Goal: Task Accomplishment & Management: Complete application form

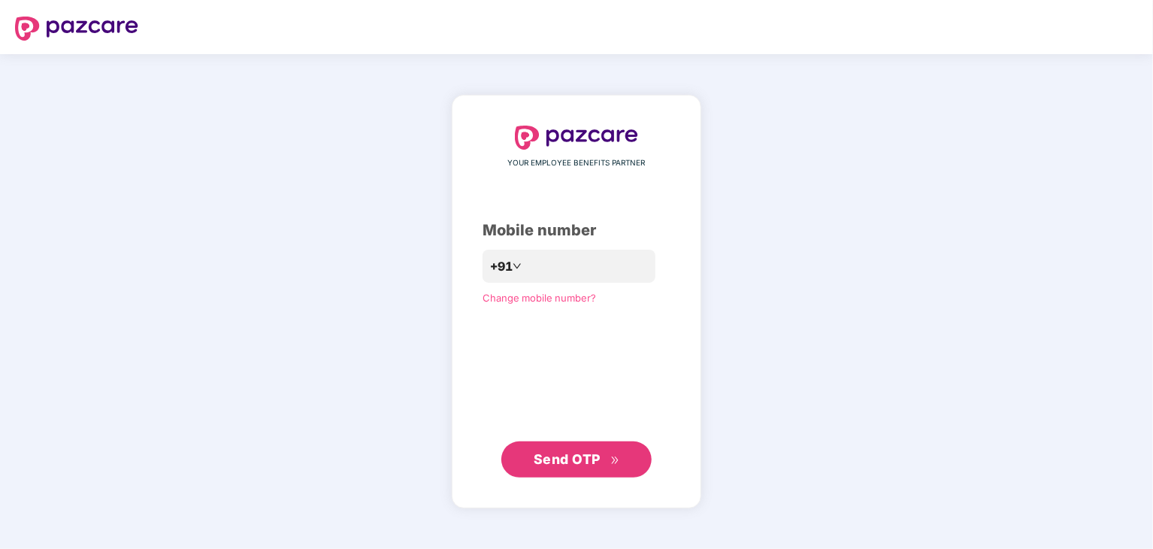
click at [825, 298] on div "YOUR EMPLOYEE BENEFITS PARTNER Mobile number +91 Change mobile number? Send OTP" at bounding box center [576, 301] width 1153 height 495
click at [558, 268] on input "number" at bounding box center [586, 266] width 123 height 24
type input "**********"
click at [600, 465] on span "Send OTP" at bounding box center [567, 459] width 67 height 16
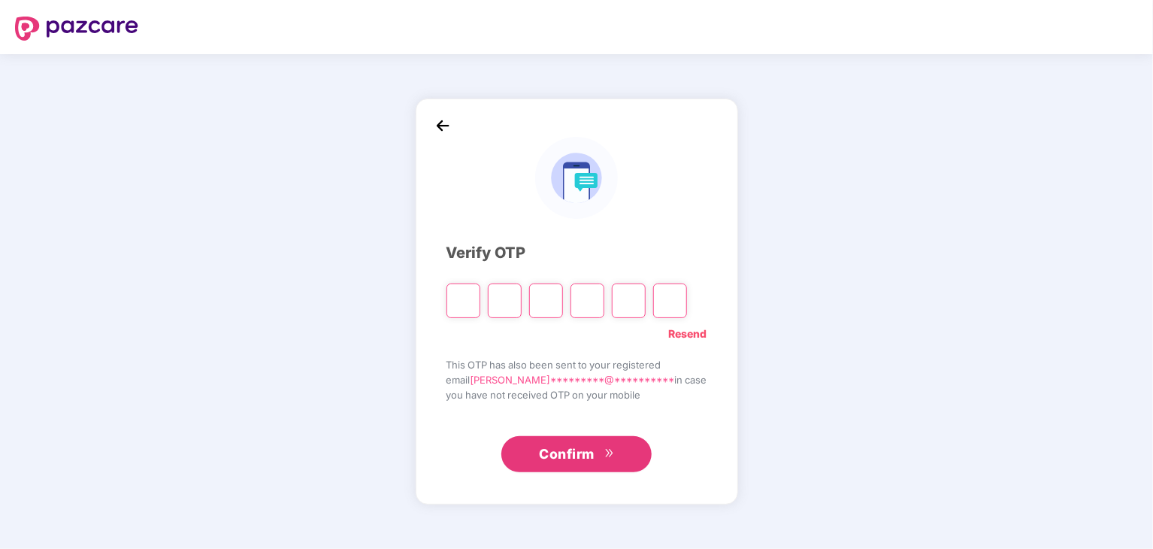
type input "*"
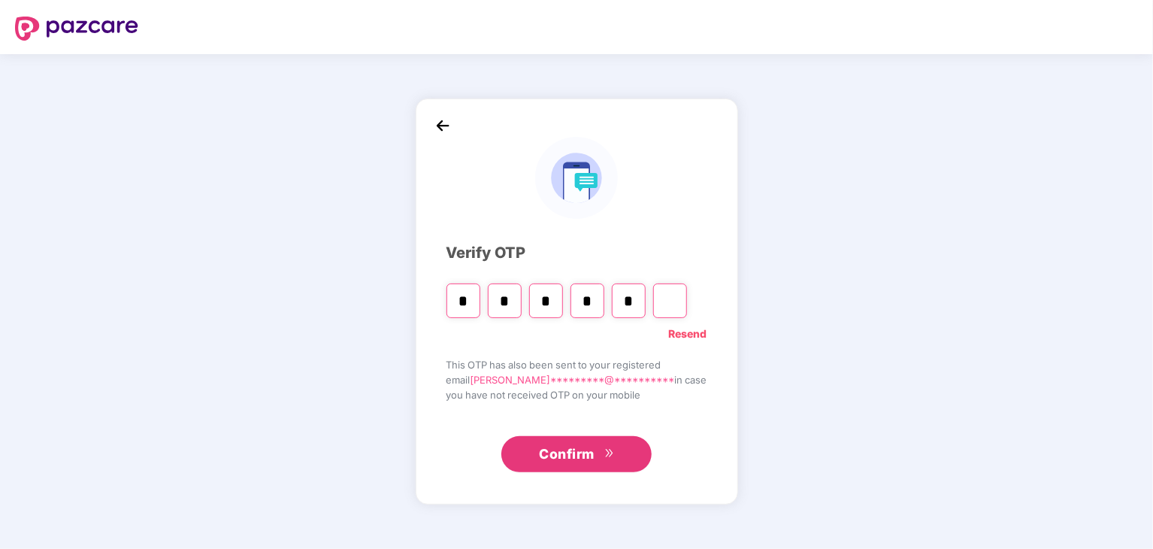
type input "*"
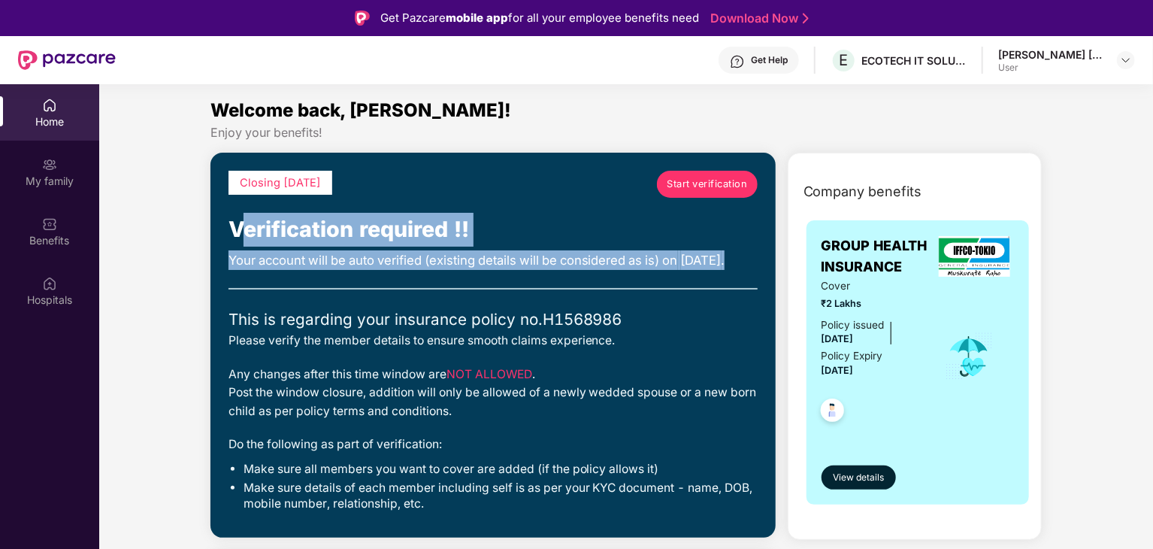
drag, startPoint x: 241, startPoint y: 233, endPoint x: 507, endPoint y: 289, distance: 272.6
click at [507, 289] on div "Closing today Start verification Verification required !! Your account will be …" at bounding box center [493, 345] width 529 height 349
click at [519, 270] on div "Your account will be auto verified (existing details will be considered as is) …" at bounding box center [493, 260] width 529 height 20
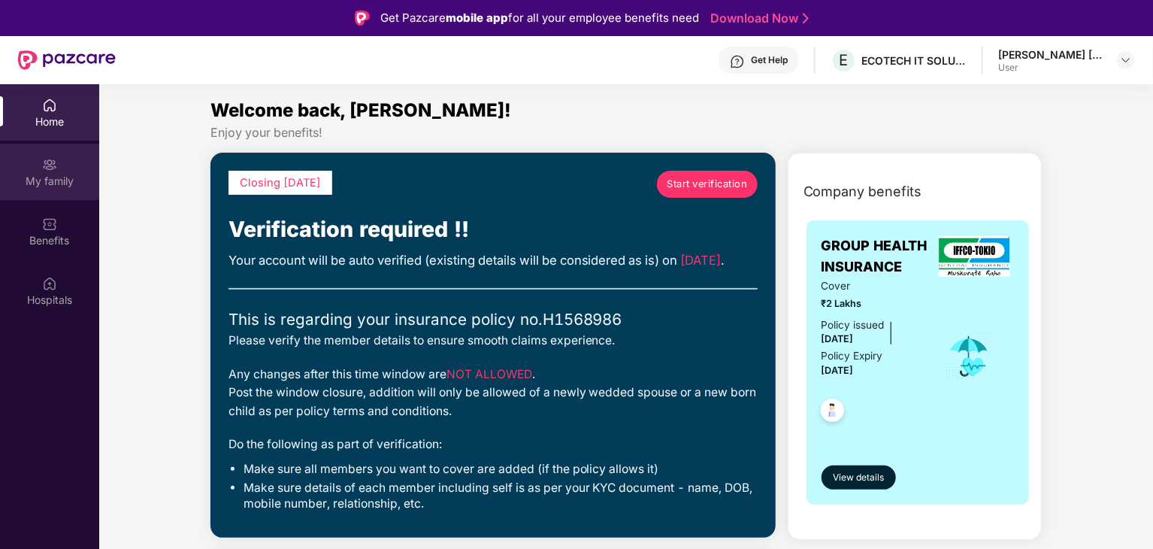
click at [70, 157] on div "My family" at bounding box center [49, 172] width 99 height 56
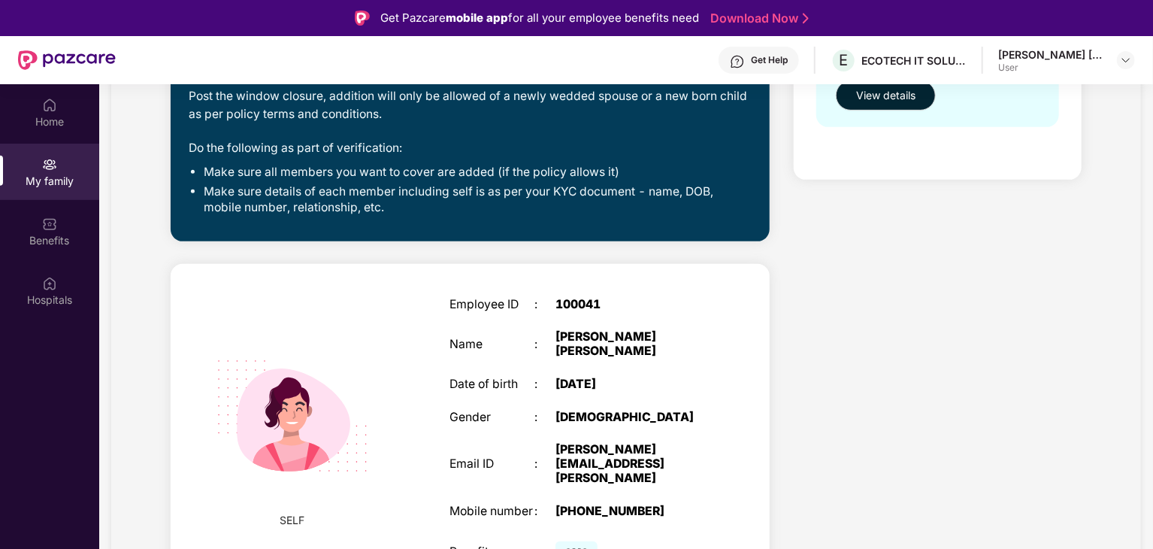
scroll to position [84, 0]
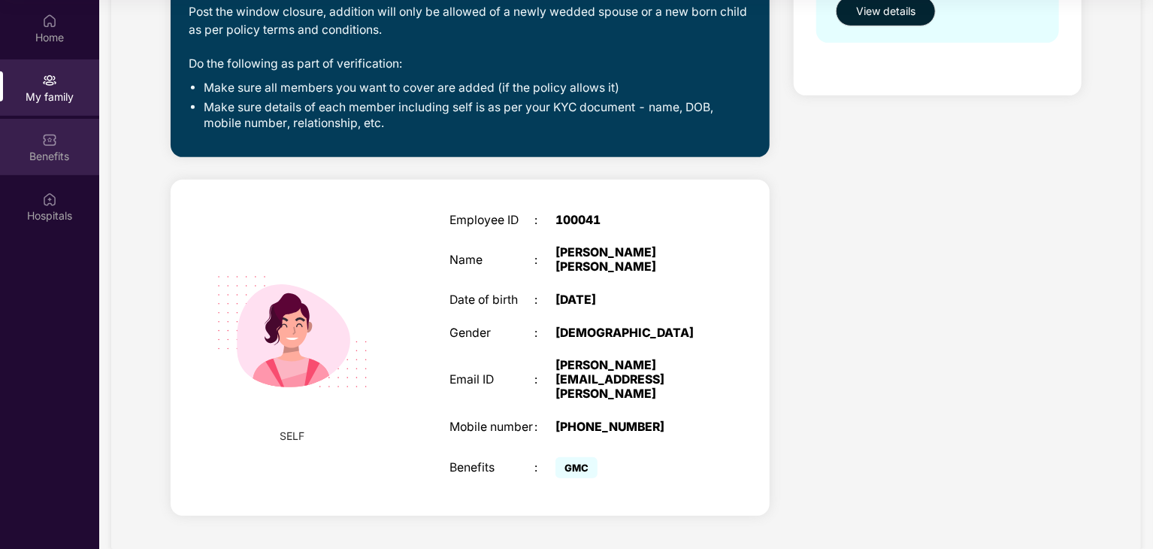
click at [31, 147] on div "Benefits" at bounding box center [49, 147] width 99 height 56
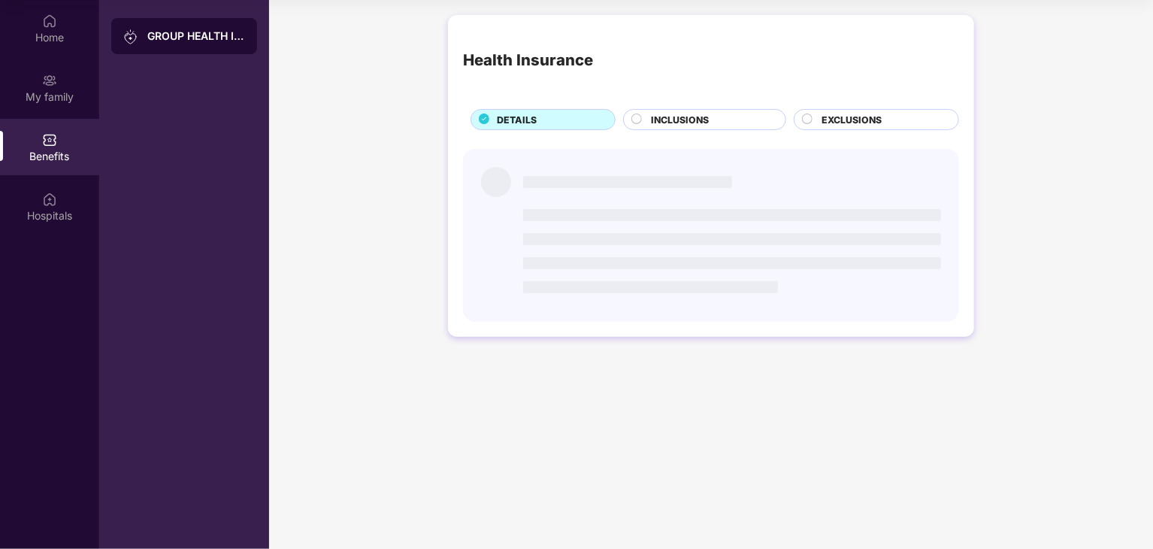
scroll to position [0, 0]
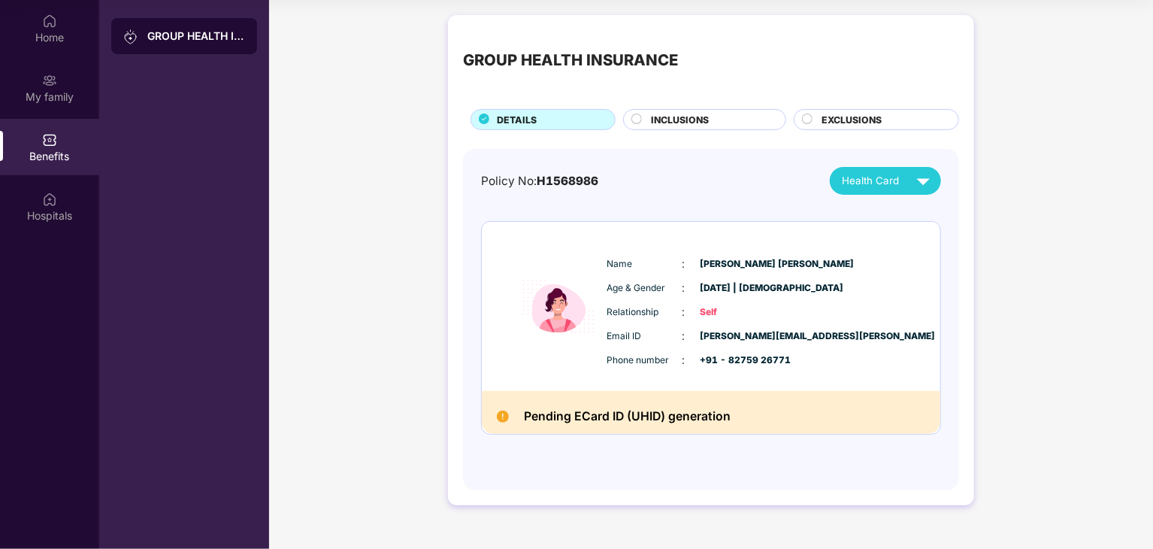
click at [679, 129] on div "INCLUSIONS" at bounding box center [711, 121] width 135 height 17
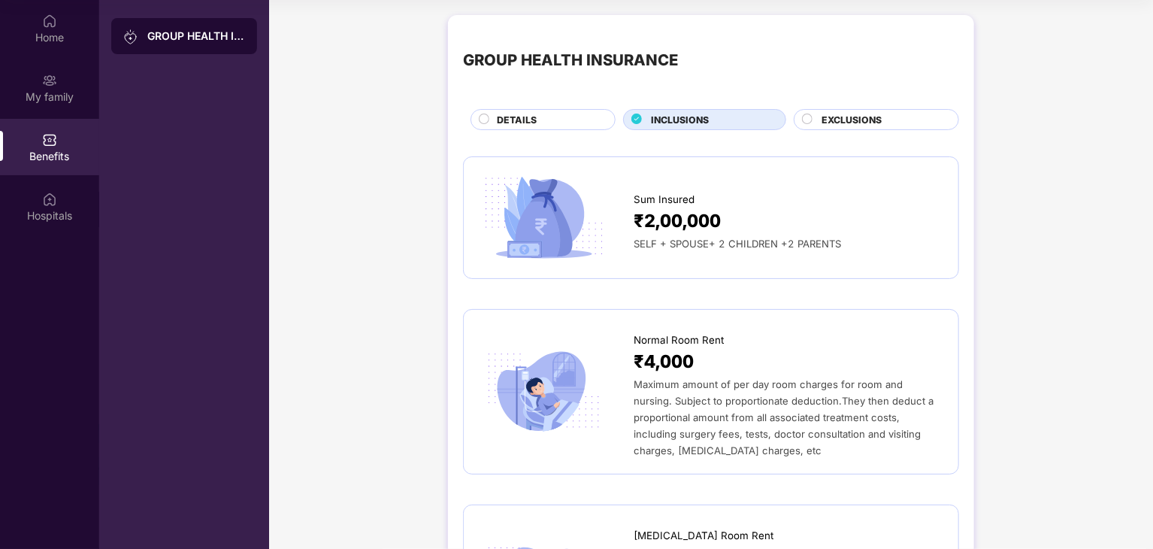
click at [784, 215] on div "₹2,00,000" at bounding box center [789, 221] width 310 height 28
click at [833, 115] on span "EXCLUSIONS" at bounding box center [852, 120] width 60 height 14
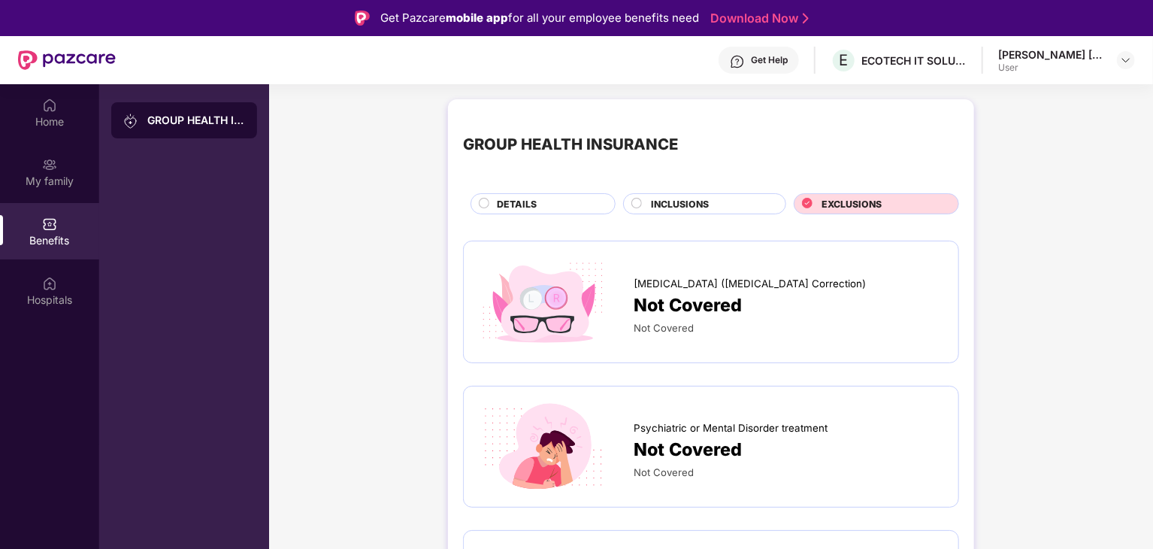
click at [753, 282] on span "Lasik (Refractive Error Correction)" at bounding box center [750, 284] width 232 height 16
click at [714, 203] on div "INCLUSIONS" at bounding box center [711, 205] width 135 height 17
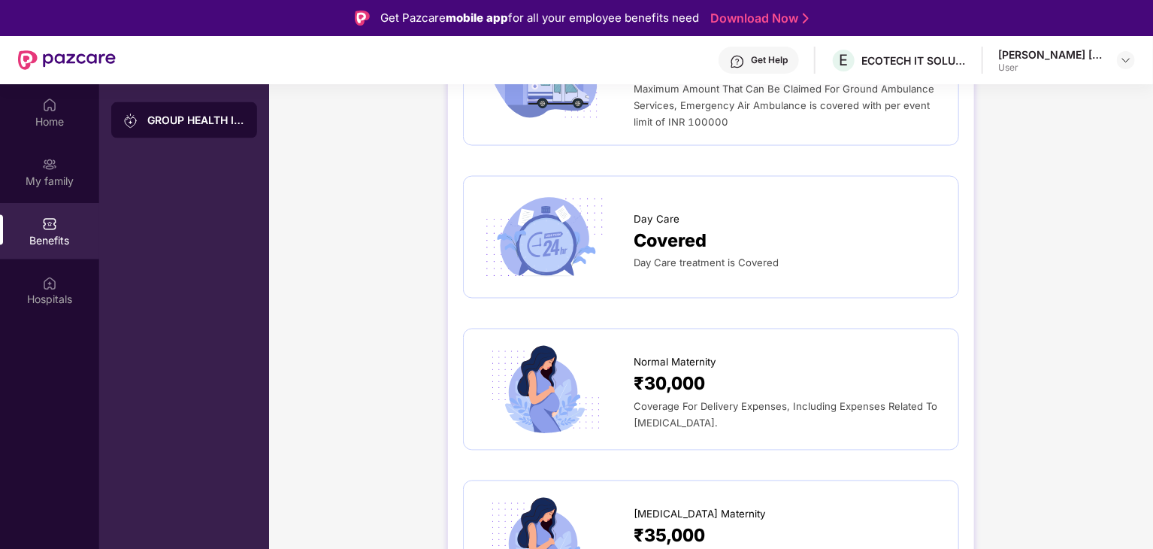
scroll to position [1278, 0]
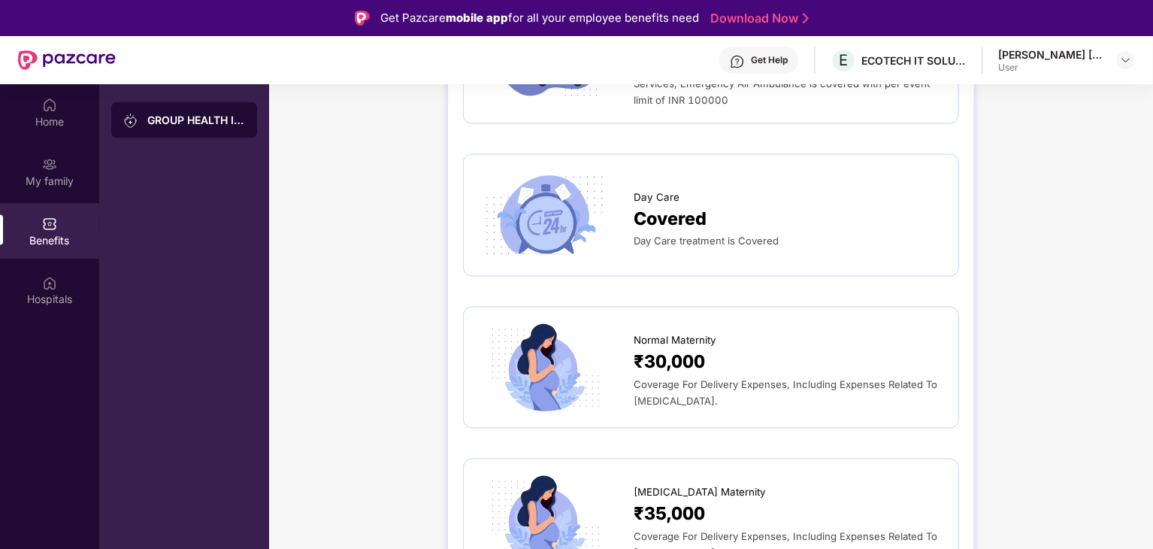
click at [795, 249] on div "Day Care treatment is Covered" at bounding box center [789, 240] width 310 height 17
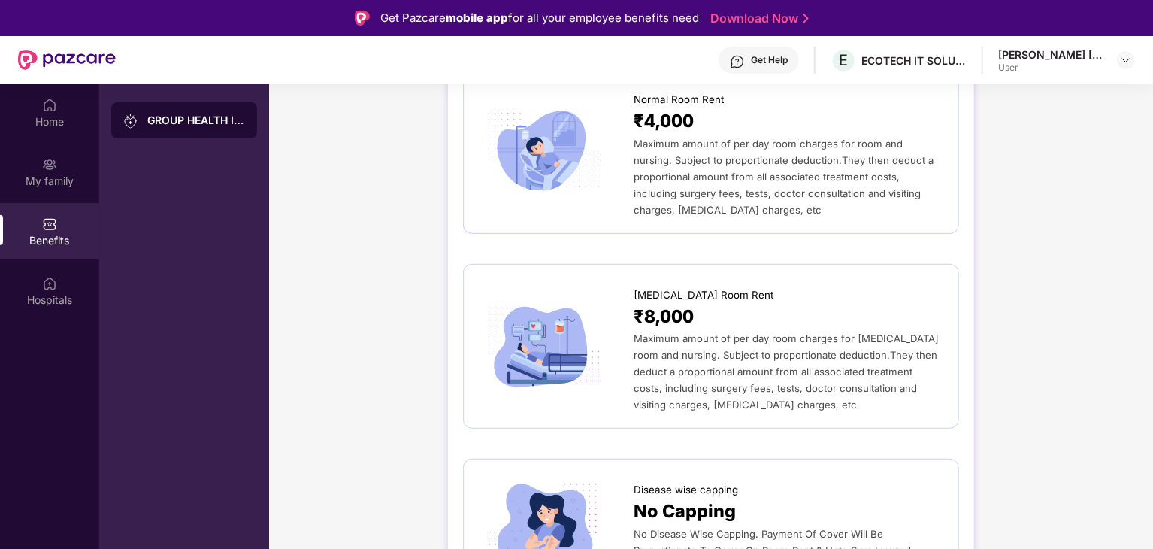
scroll to position [0, 0]
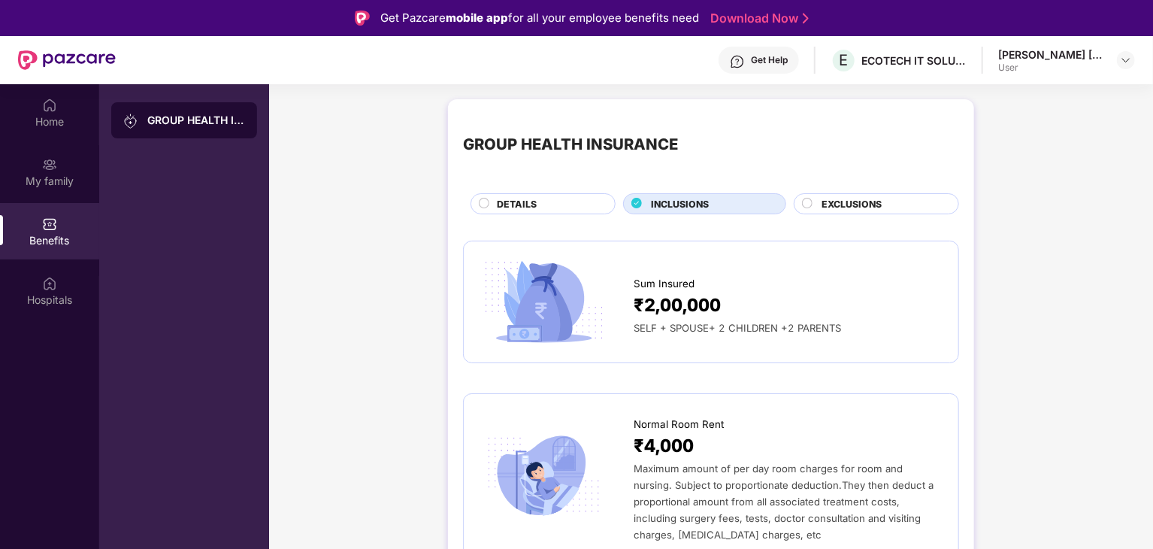
click at [549, 206] on div "DETAILS" at bounding box center [548, 205] width 118 height 17
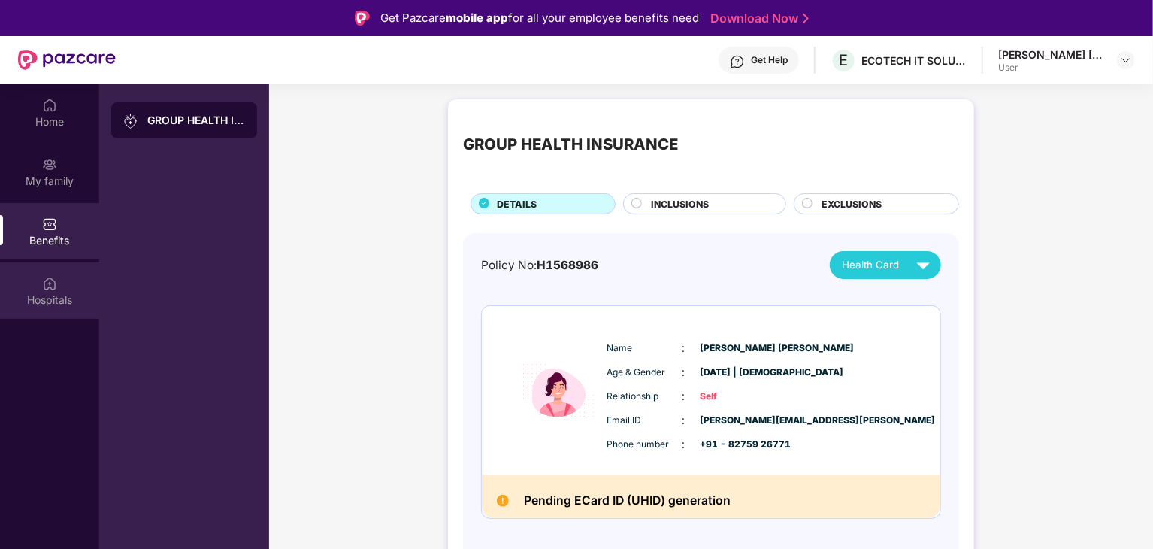
click at [56, 298] on div "Hospitals" at bounding box center [49, 299] width 99 height 15
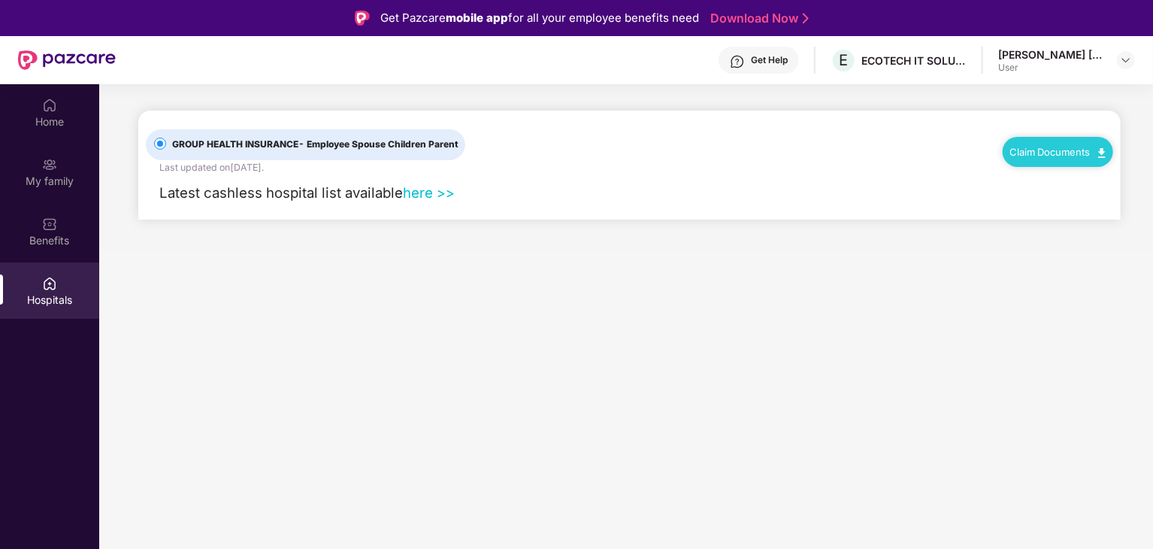
click at [380, 150] on span "GROUP HEALTH INSURANCE - Employee Spouse Children Parent" at bounding box center [315, 145] width 298 height 14
click at [1040, 146] on link "Claim Documents" at bounding box center [1057, 152] width 95 height 12
click at [1098, 174] on link "Claim Form" at bounding box center [1065, 178] width 98 height 32
click at [1080, 153] on link "Claim Documents" at bounding box center [1057, 152] width 95 height 12
click at [1096, 211] on link "Claim Process" at bounding box center [1065, 208] width 98 height 32
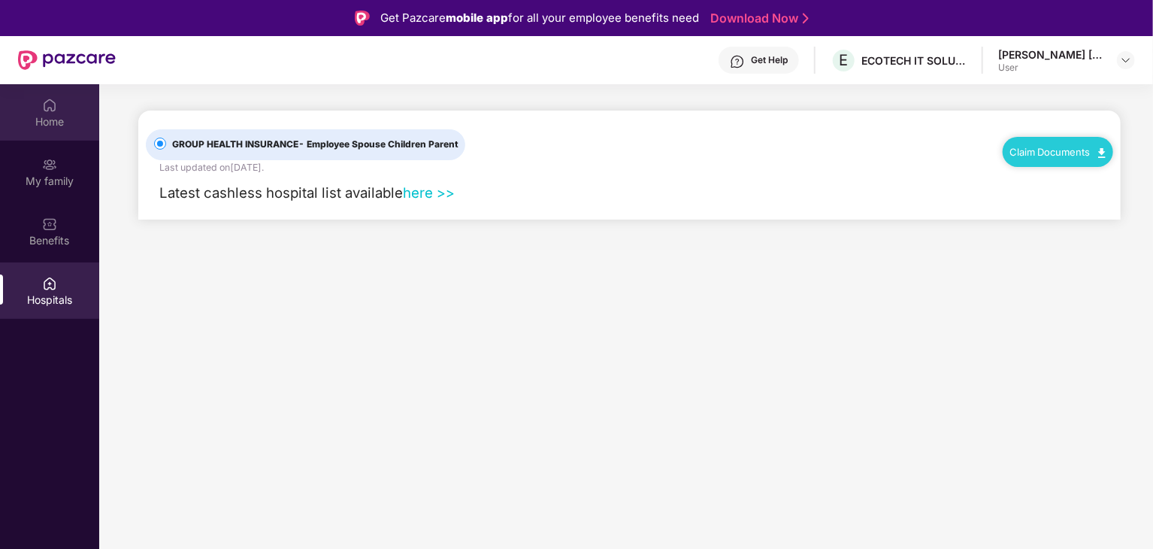
click at [43, 138] on div "Home" at bounding box center [49, 112] width 99 height 56
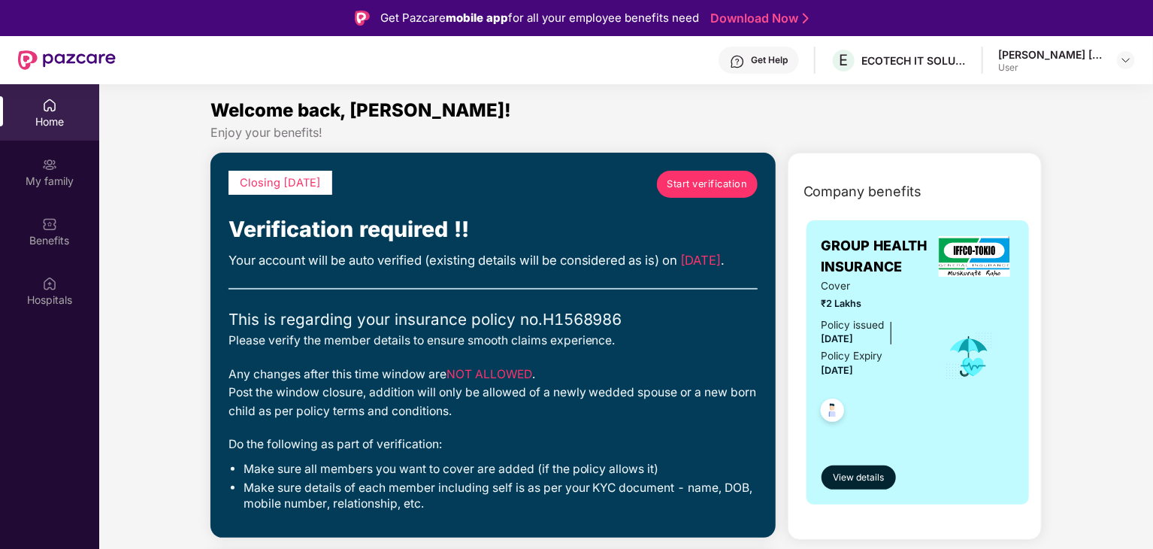
click at [693, 186] on span "Start verification" at bounding box center [707, 184] width 80 height 15
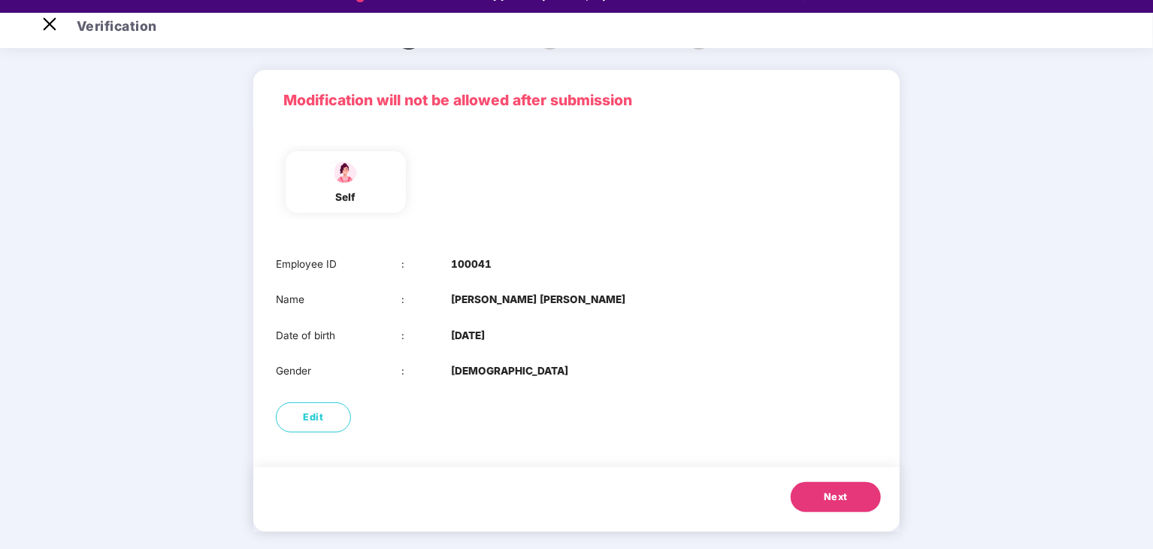
scroll to position [36, 0]
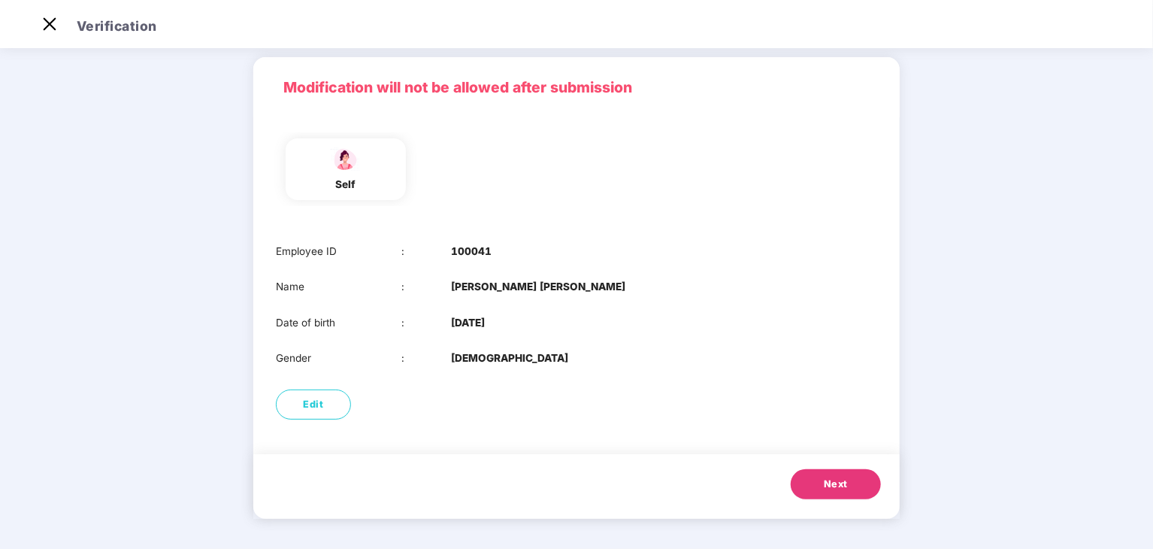
click at [840, 483] on span "Next" at bounding box center [836, 484] width 24 height 15
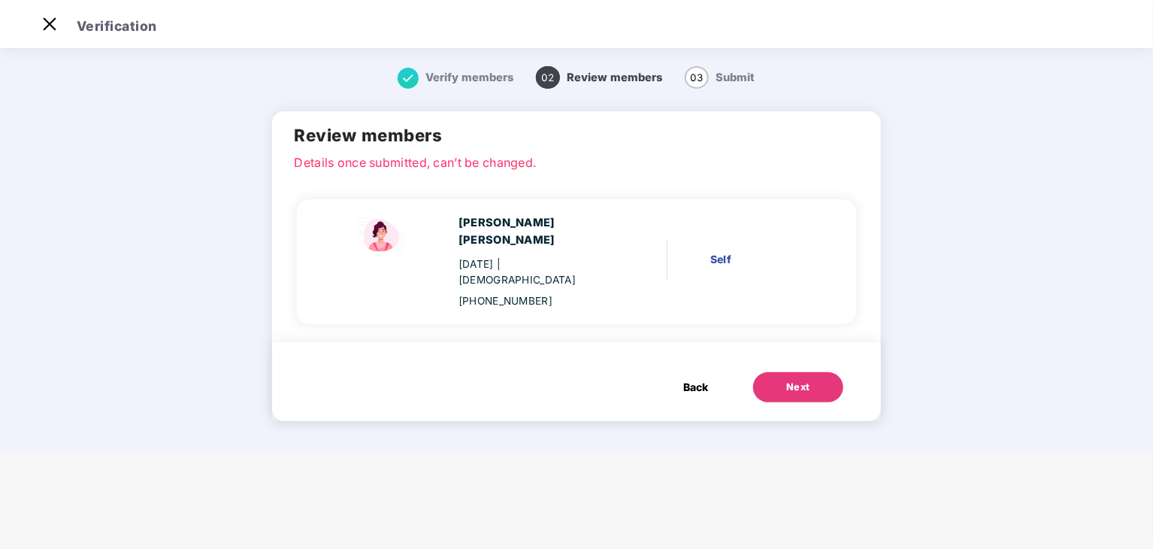
click at [799, 380] on div "Next" at bounding box center [798, 387] width 24 height 15
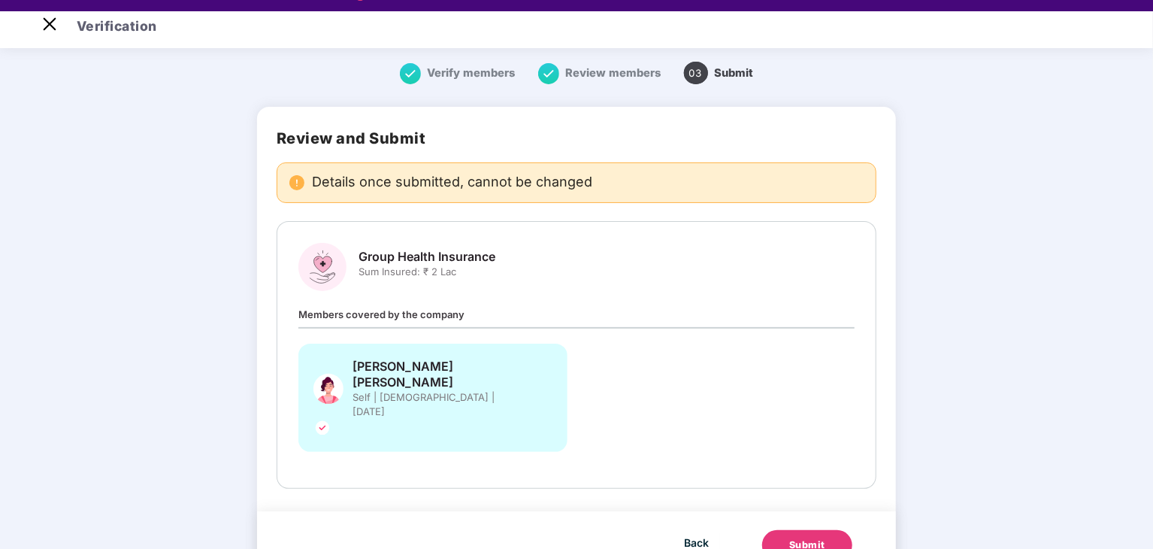
scroll to position [36, 0]
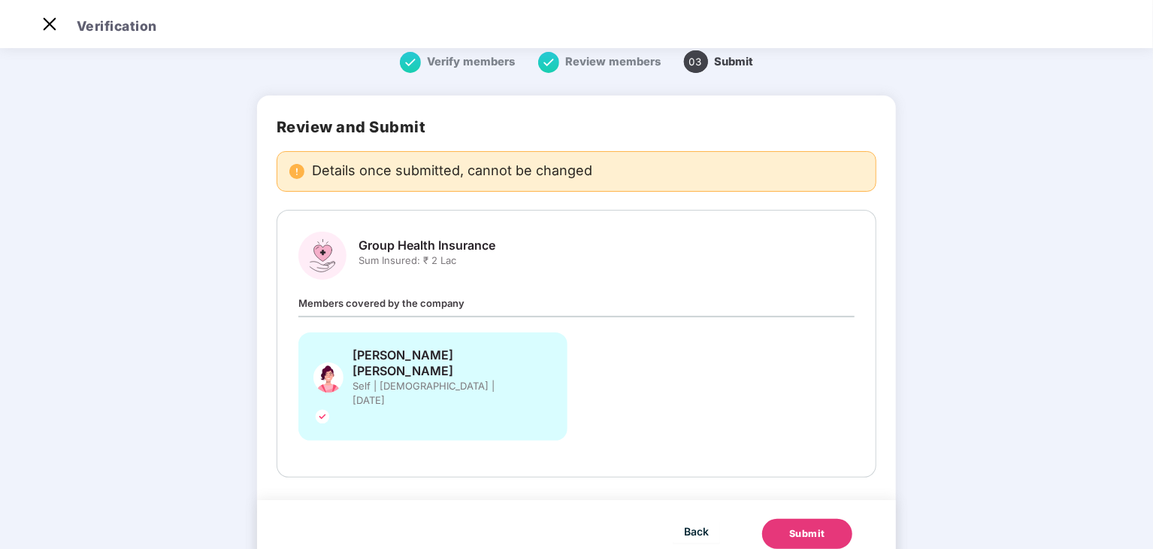
click at [341, 297] on span "Members covered by the company" at bounding box center [381, 303] width 166 height 12
click at [447, 295] on div "Members covered by the company Snehal Shriram Ghodke Self | Female | 08 Apr 1994" at bounding box center [576, 375] width 556 height 161
click at [484, 295] on div "Members covered by the company Snehal Shriram Ghodke Self | Female | 08 Apr 1994" at bounding box center [576, 375] width 556 height 161
click at [484, 297] on div "Members covered by the company Snehal Shriram Ghodke Self | Female | 08 Apr 1994" at bounding box center [576, 375] width 556 height 161
click at [810, 526] on div "Submit" at bounding box center [807, 533] width 36 height 15
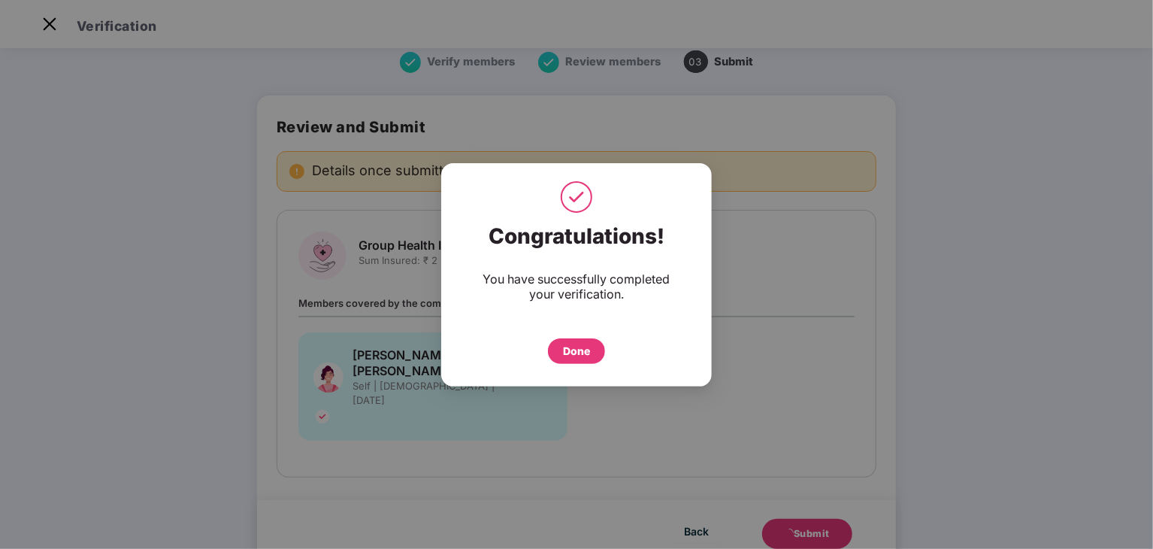
click at [568, 350] on div "Done" at bounding box center [576, 351] width 27 height 17
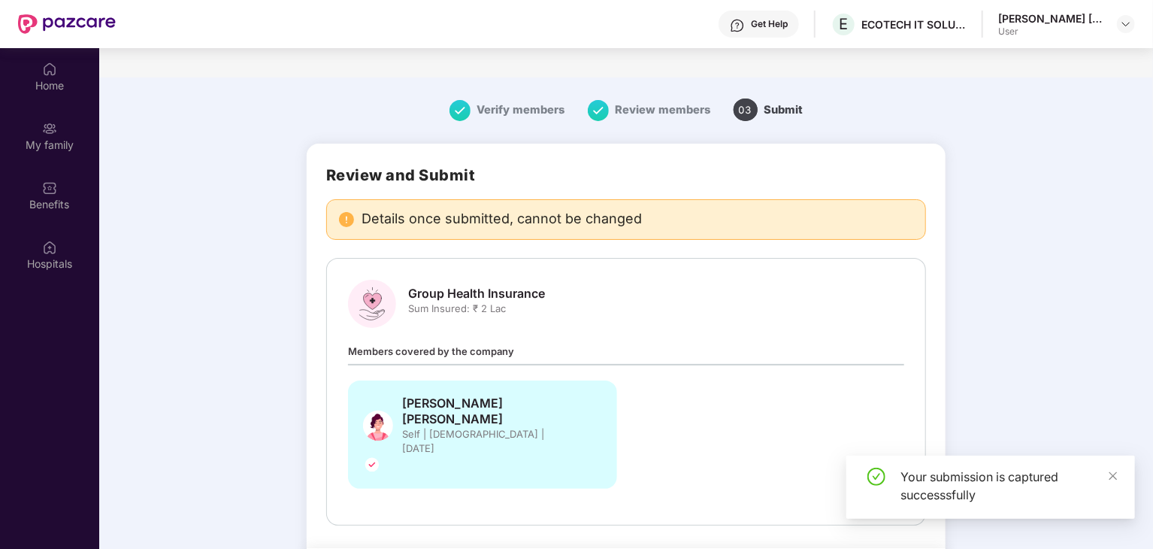
scroll to position [84, 0]
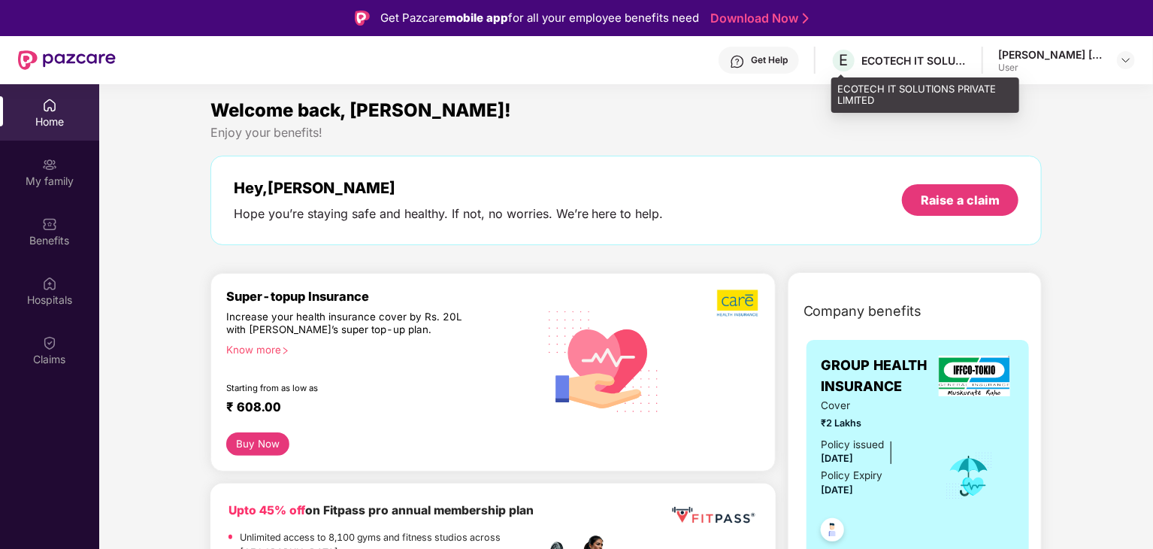
click at [910, 65] on div "ECOTECH IT SOLUTIONS PRIVATE LIMITED" at bounding box center [914, 60] width 105 height 14
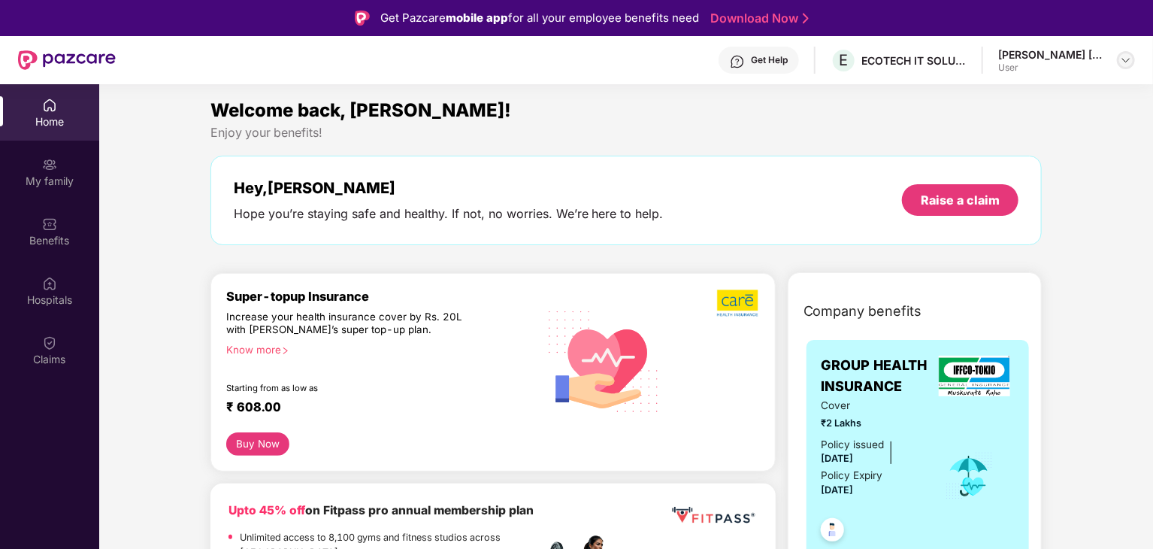
click at [1131, 54] on img at bounding box center [1126, 60] width 12 height 12
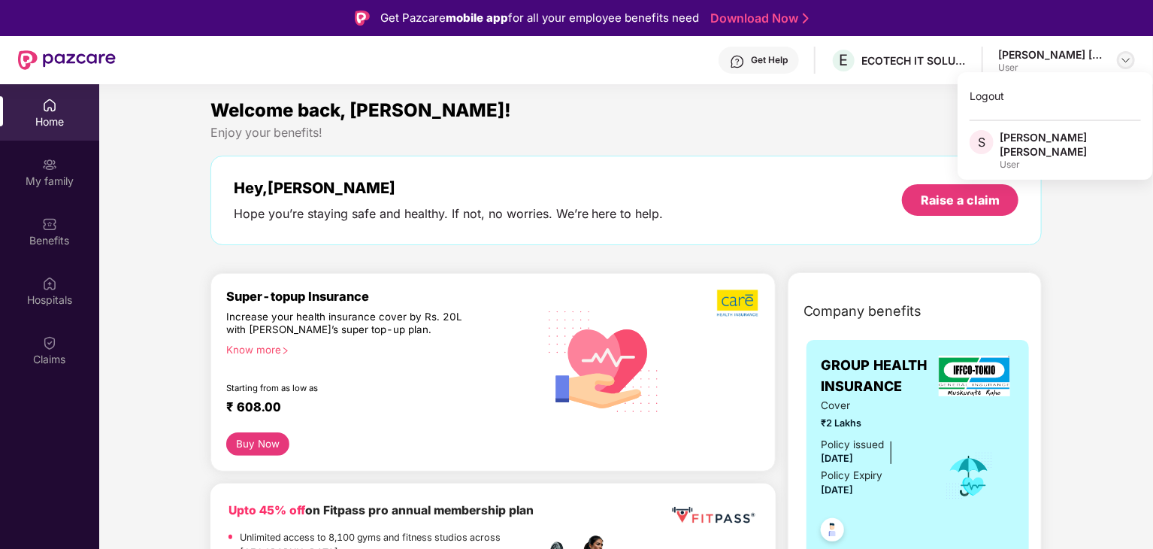
click at [1131, 54] on img at bounding box center [1126, 60] width 12 height 12
